Goal: Register for event/course

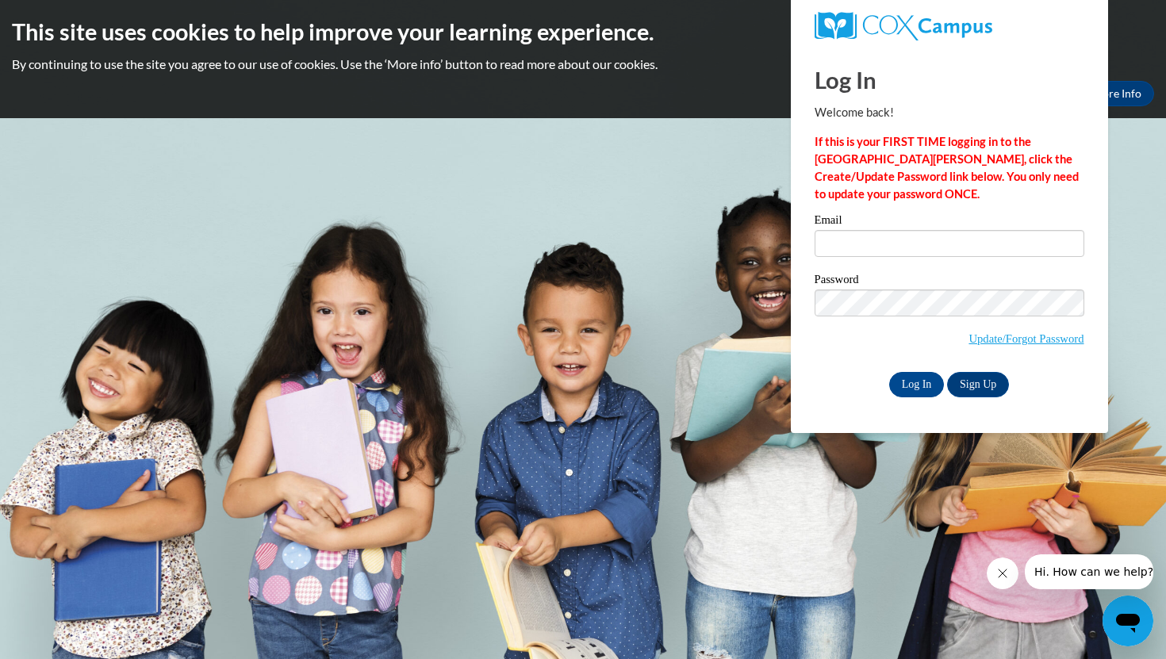
click at [976, 330] on span "Update/Forgot Password" at bounding box center [1026, 338] width 115 height 17
click at [979, 335] on link "Update/Forgot Password" at bounding box center [1026, 338] width 115 height 13
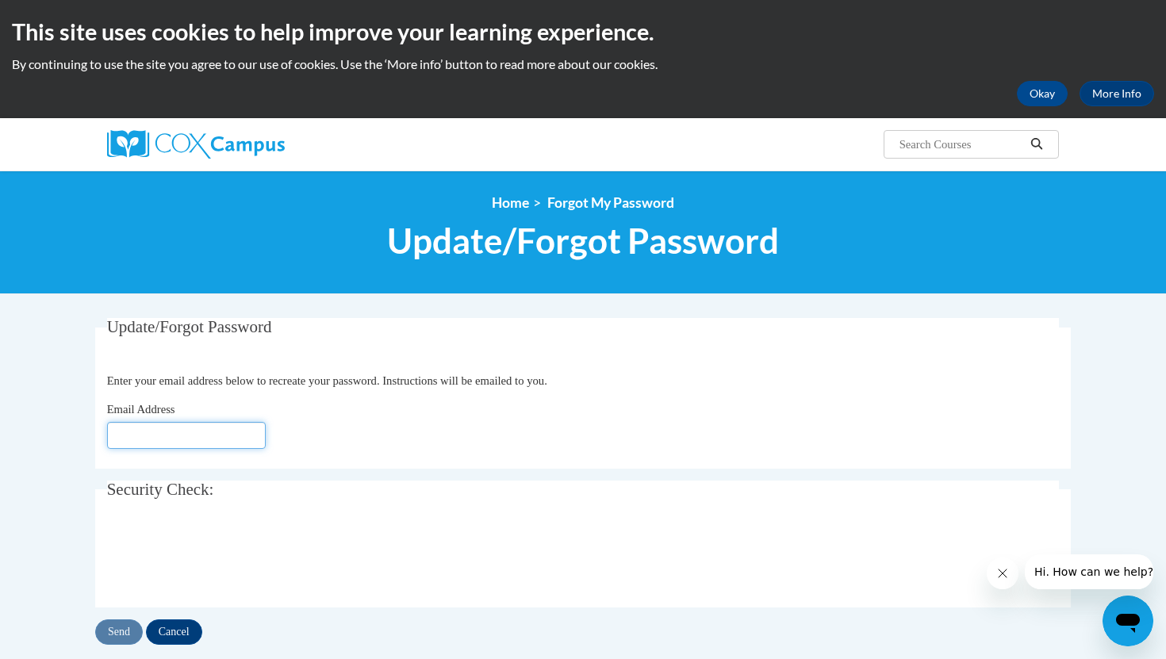
click at [209, 429] on input "Email Address" at bounding box center [186, 435] width 159 height 27
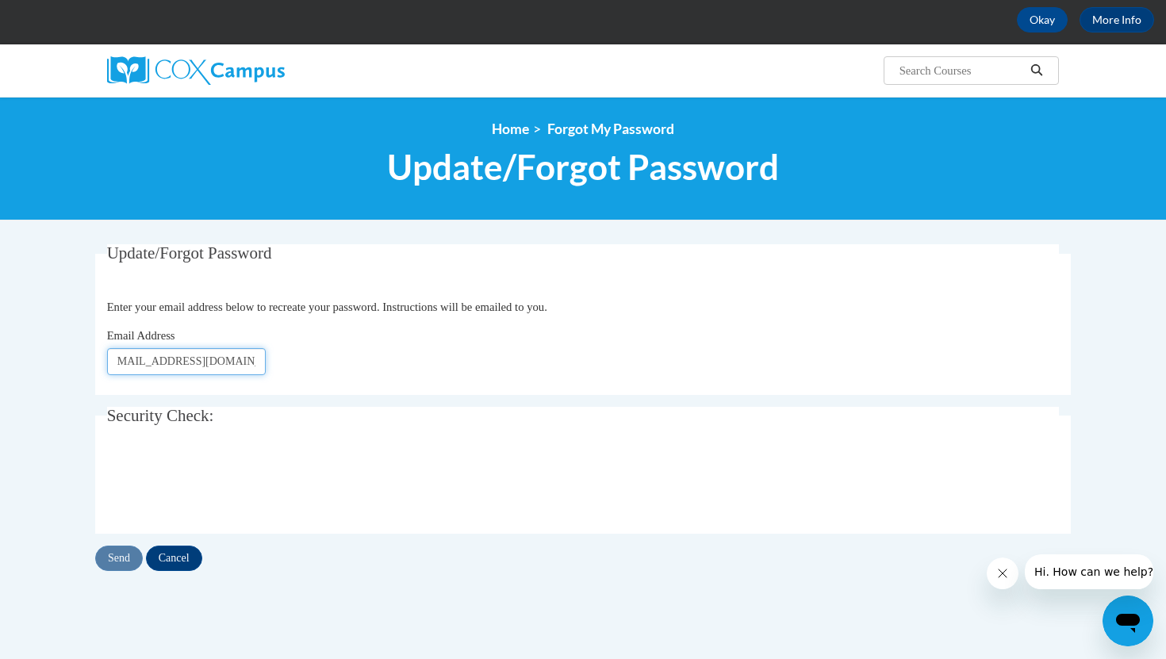
scroll to position [268, 0]
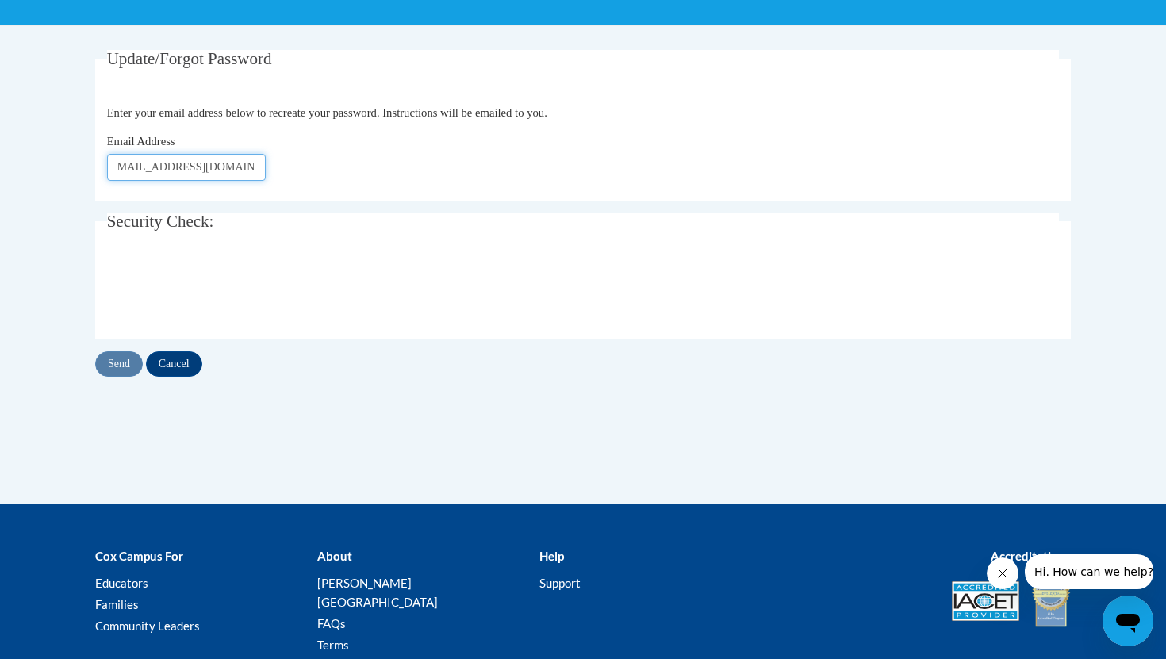
type input "thomasmessiah89@gmail.com"
click at [114, 364] on input "Send" at bounding box center [119, 363] width 48 height 25
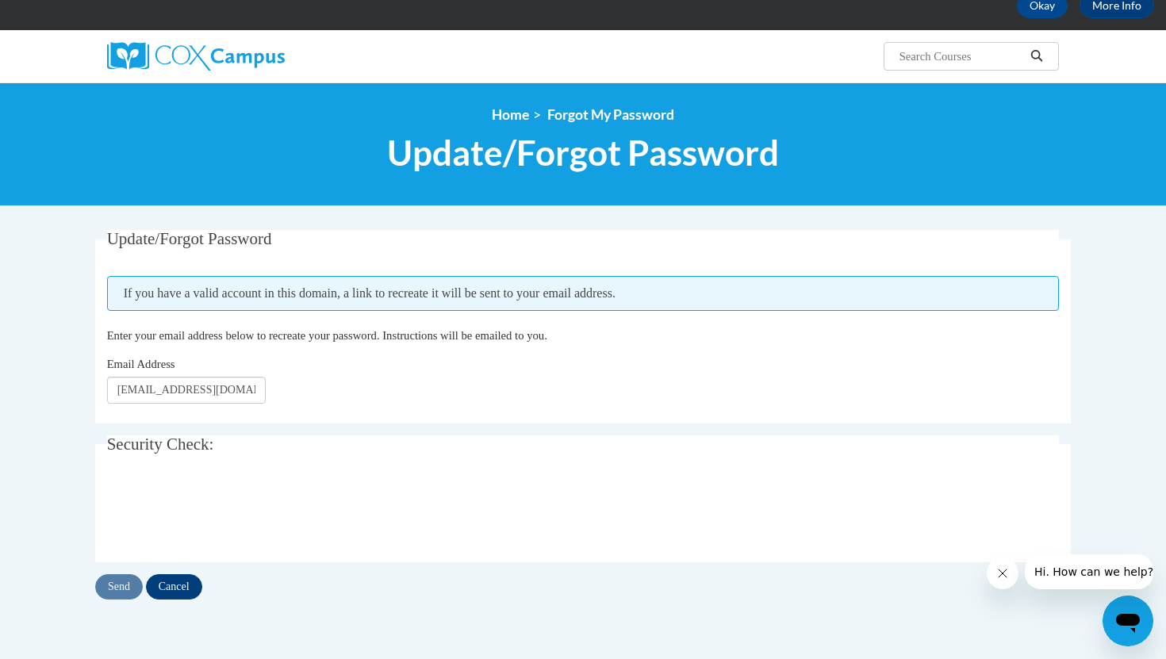
scroll to position [89, 0]
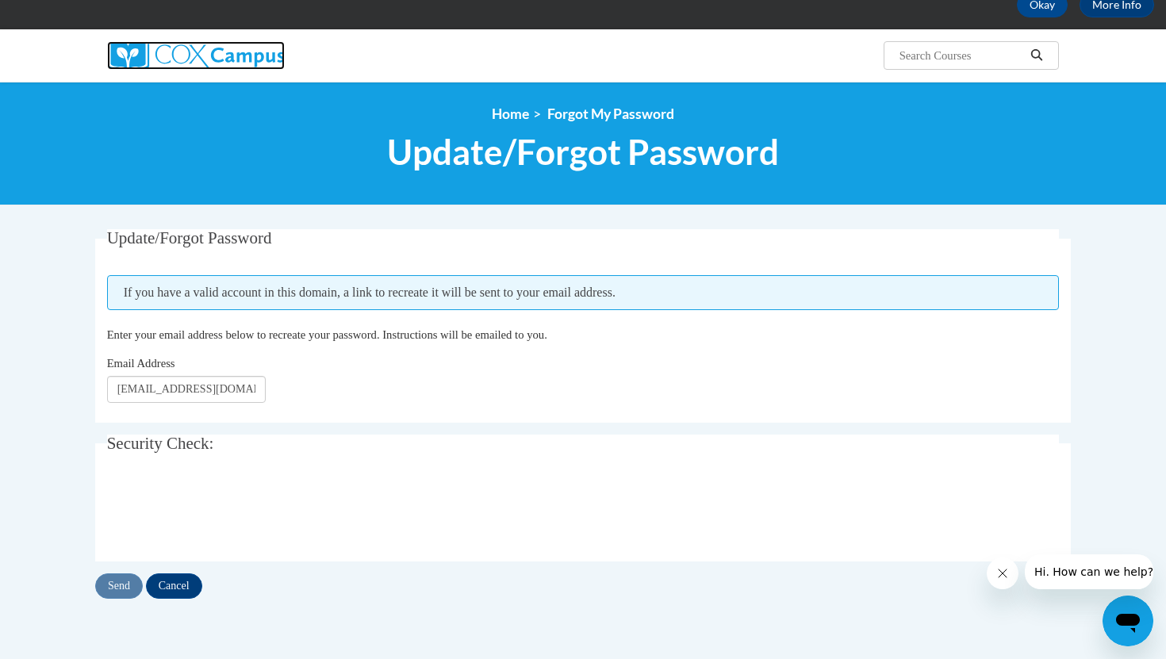
click at [215, 58] on img at bounding box center [196, 55] width 178 height 29
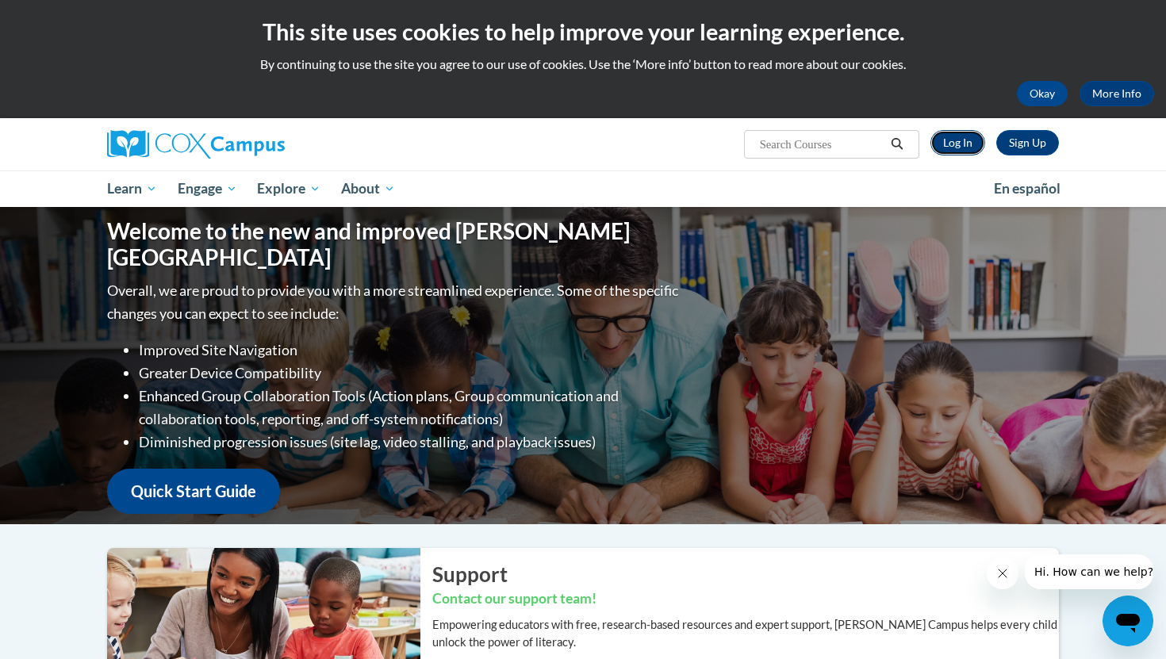
click at [949, 151] on link "Log In" at bounding box center [957, 142] width 55 height 25
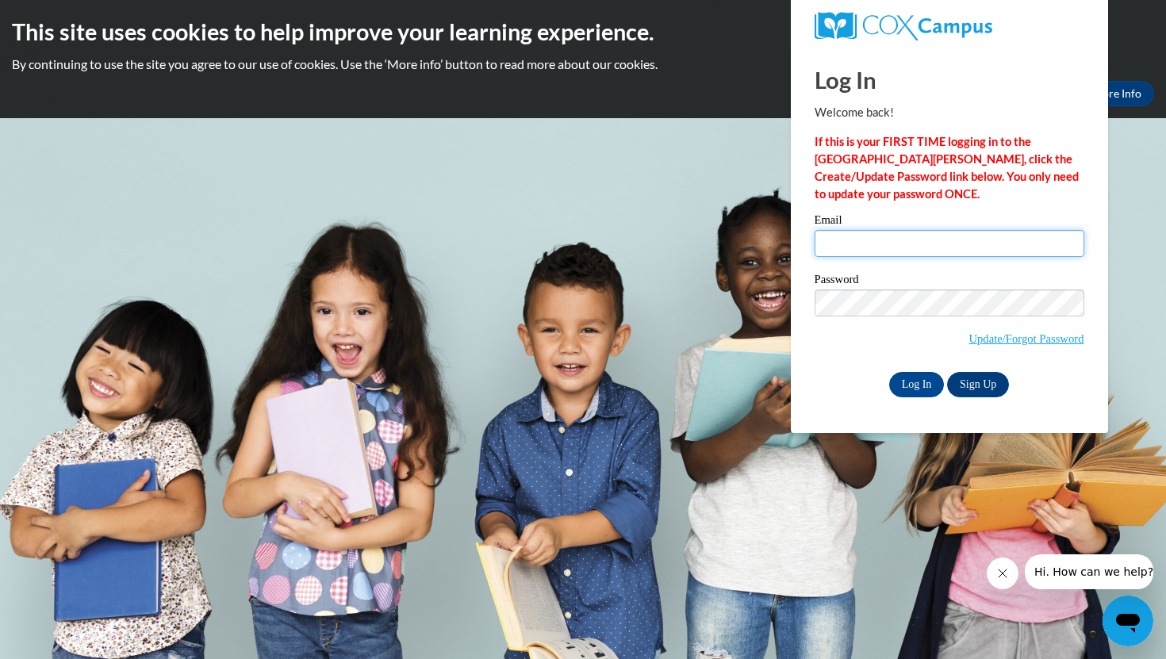
click at [941, 251] on input "Email" at bounding box center [950, 243] width 270 height 27
type input "thomasmessiah89@gmail.com"
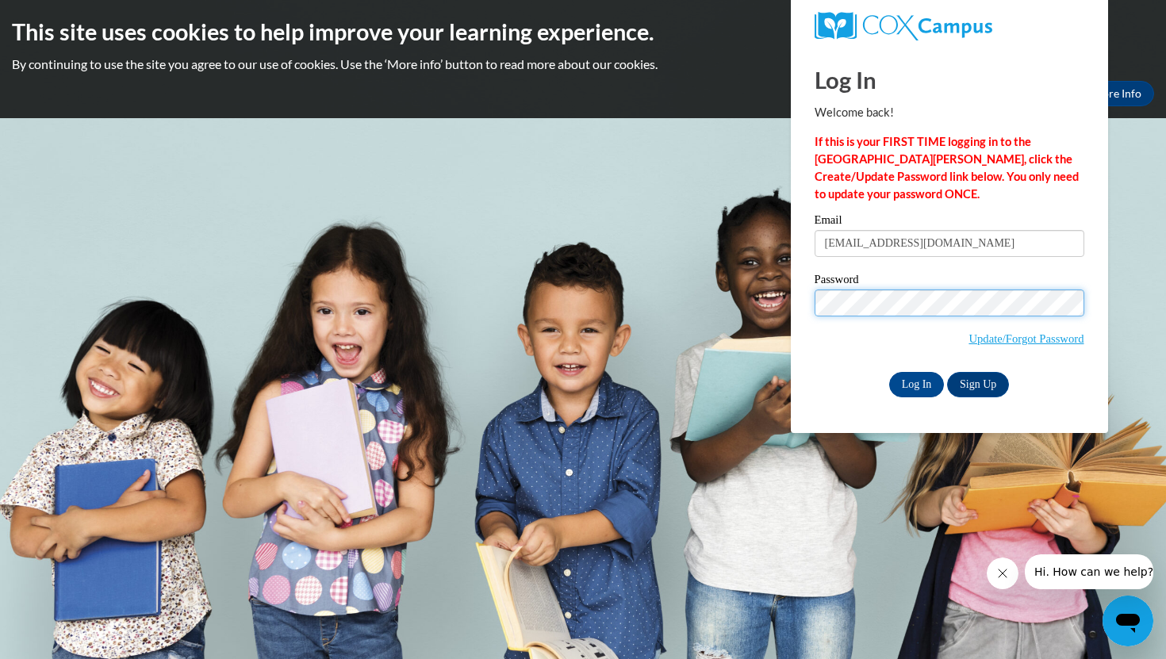
click at [889, 372] on input "Log In" at bounding box center [917, 384] width 56 height 25
click at [918, 385] on input "Log In" at bounding box center [917, 384] width 56 height 25
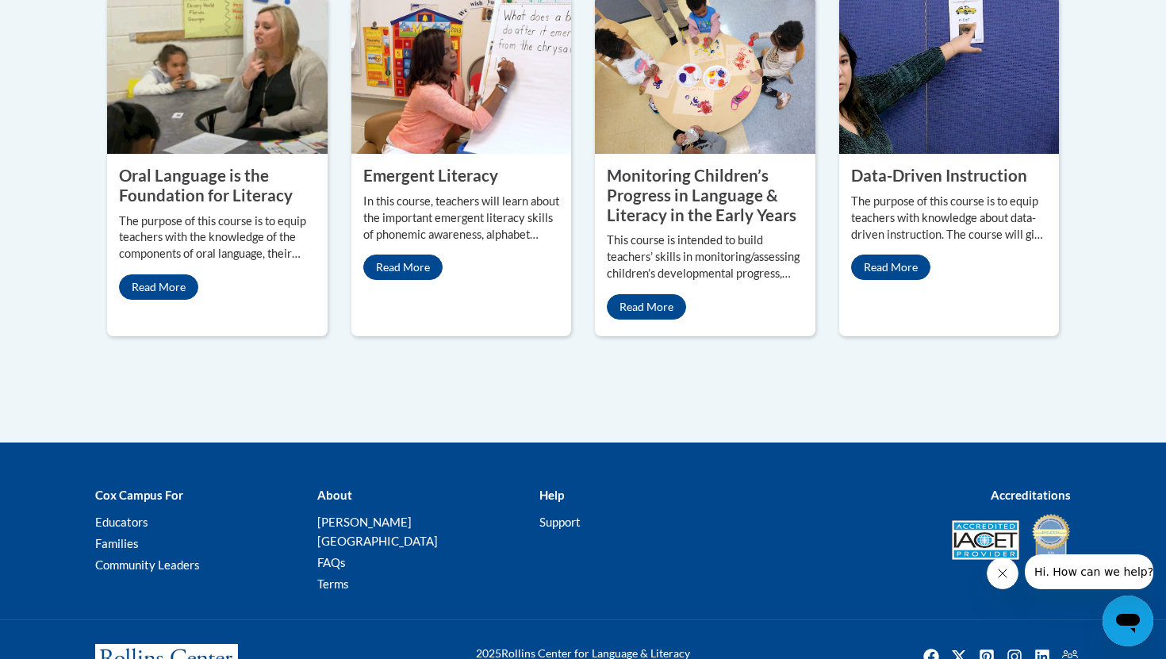
scroll to position [1536, 0]
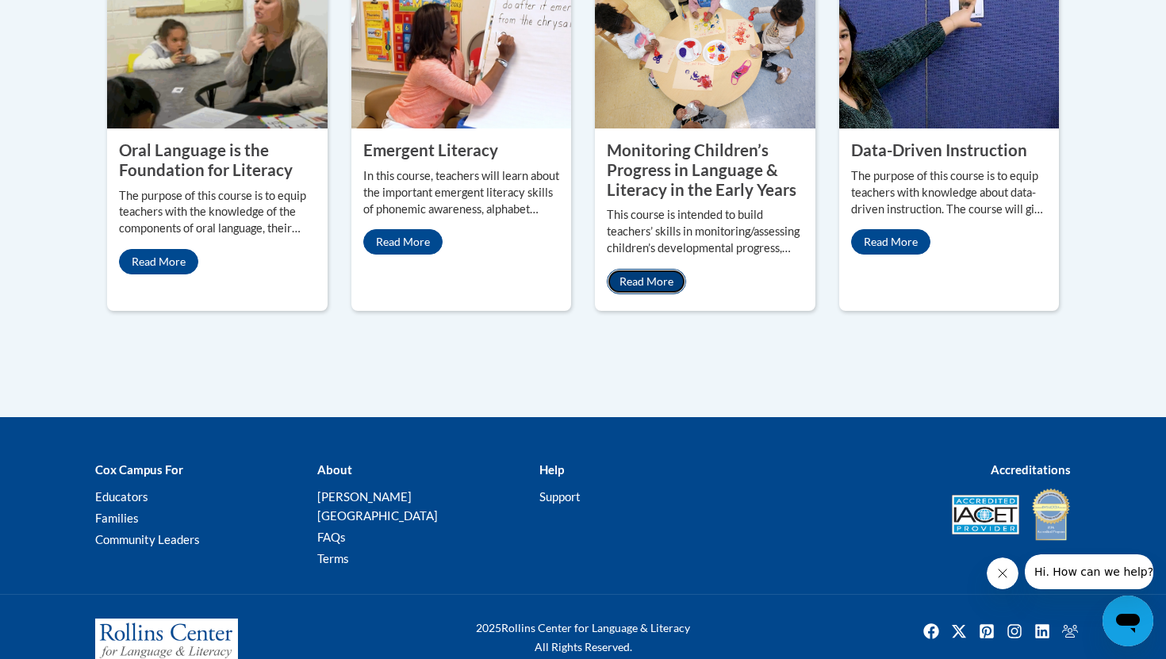
click at [646, 269] on link "Read More" at bounding box center [646, 281] width 79 height 25
click at [662, 271] on link "Read More" at bounding box center [646, 281] width 79 height 25
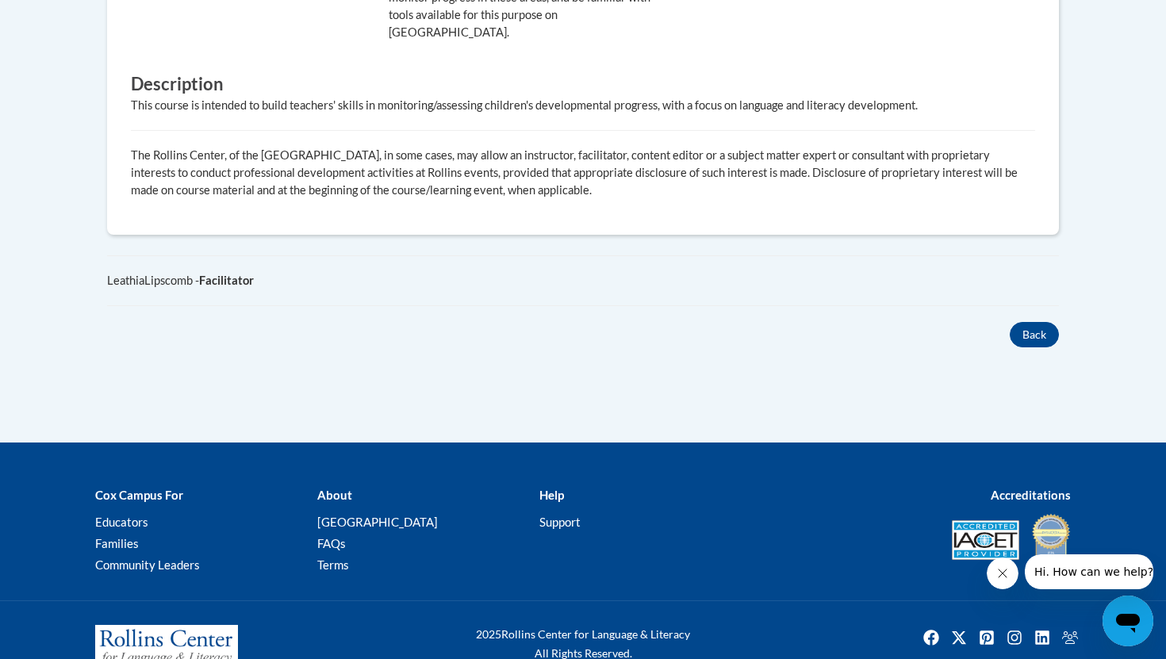
scroll to position [984, 0]
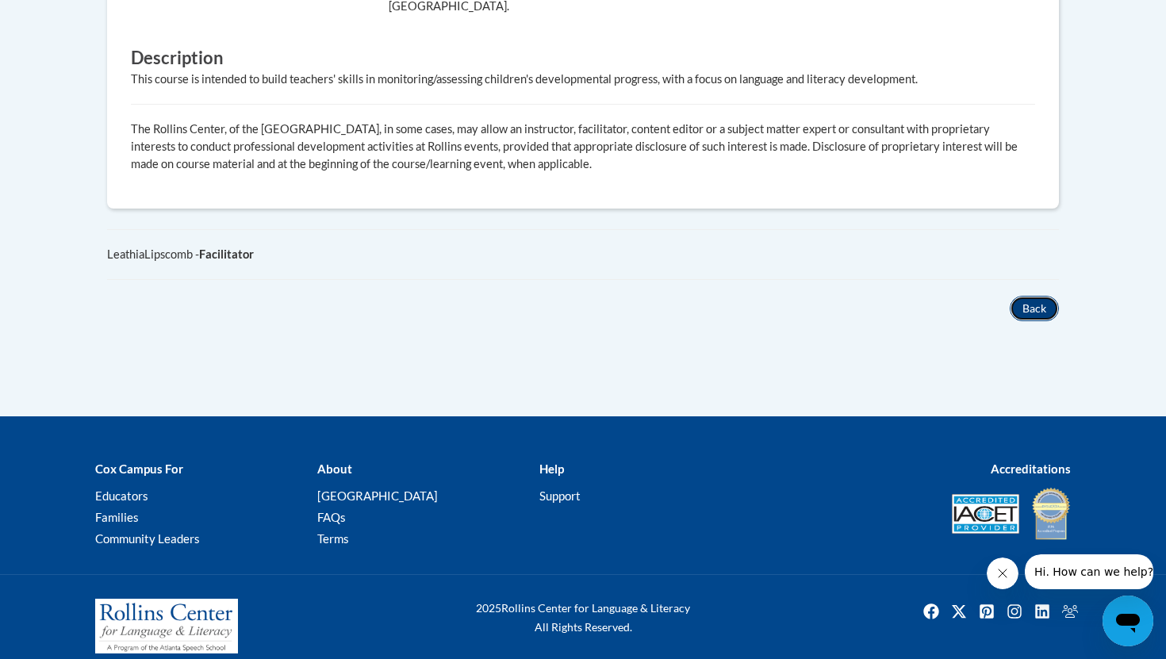
click at [1030, 296] on button "Back" at bounding box center [1034, 308] width 49 height 25
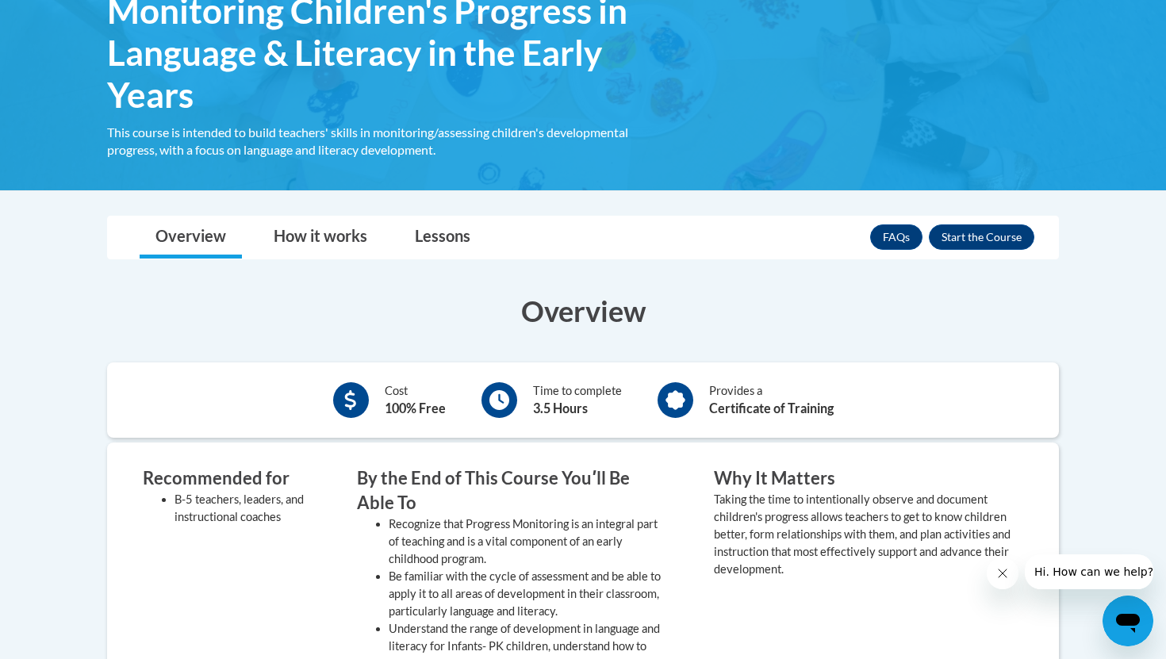
scroll to position [289, 0]
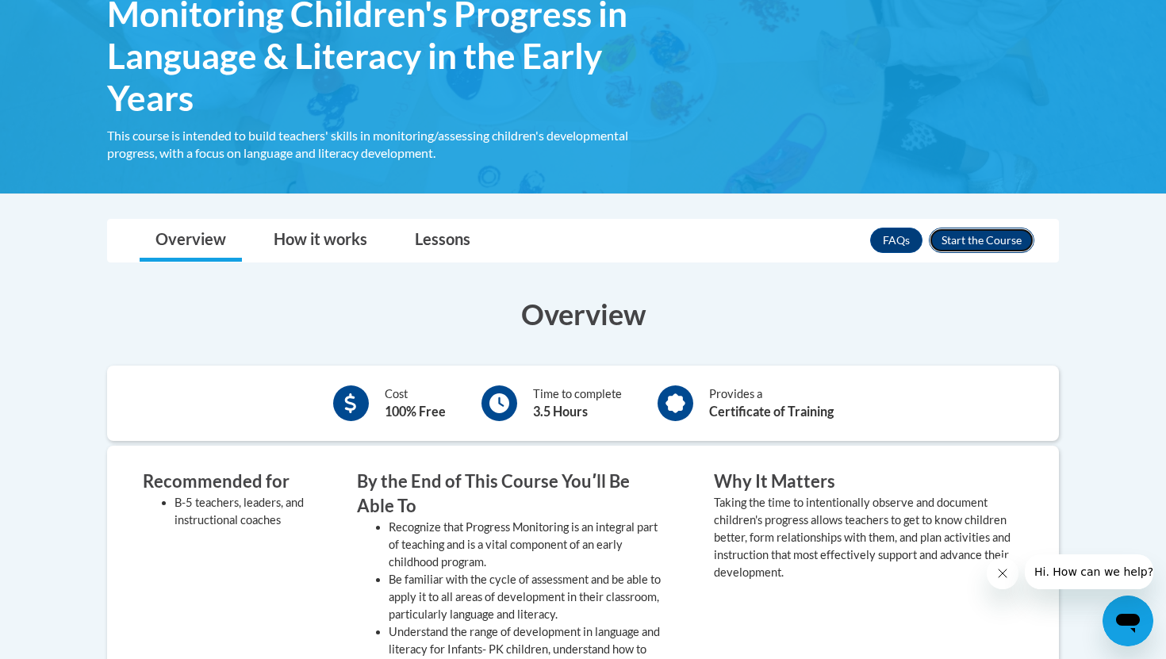
click at [951, 247] on button "Enroll" at bounding box center [982, 240] width 106 height 25
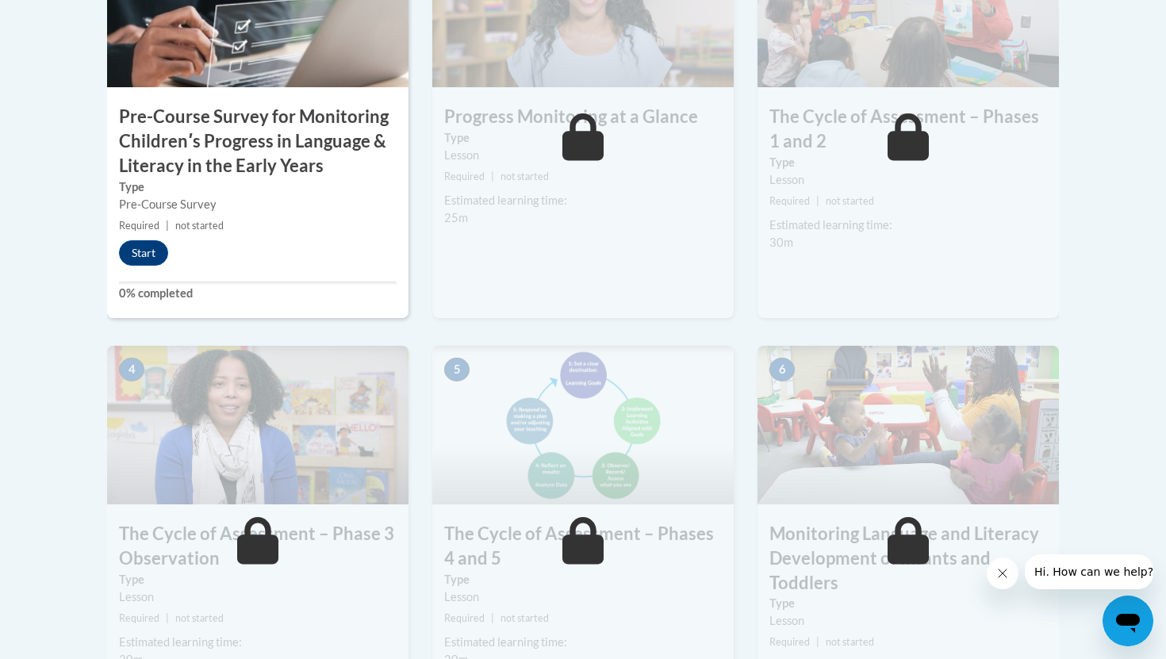
scroll to position [696, 0]
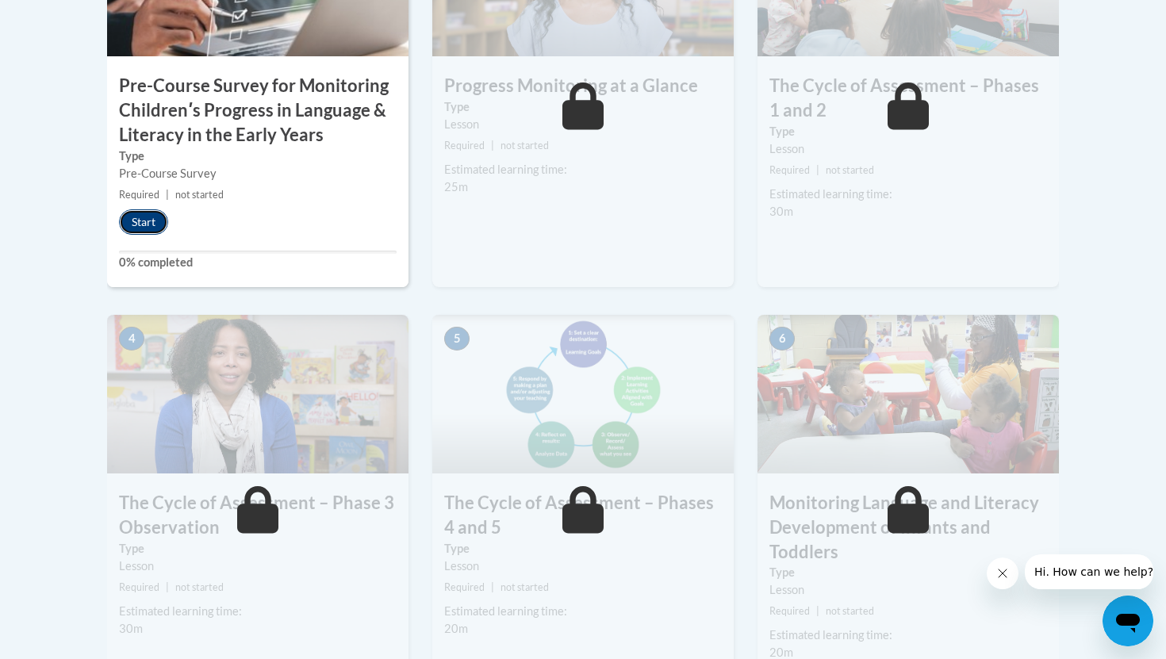
click at [150, 216] on button "Start" at bounding box center [143, 221] width 49 height 25
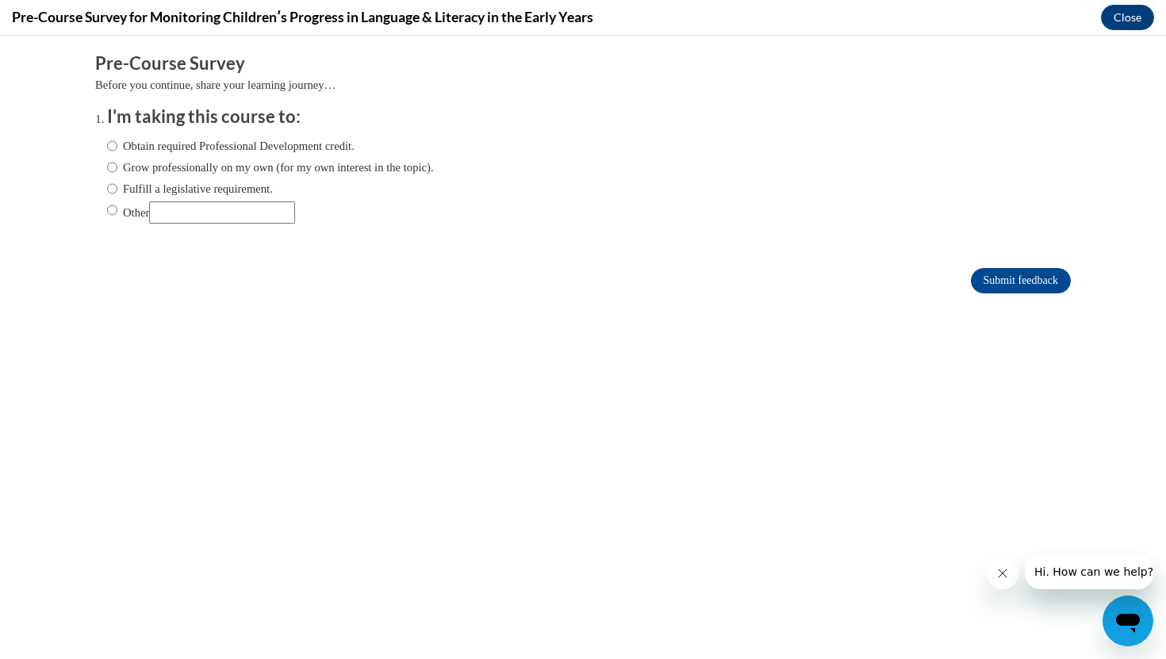
scroll to position [0, 0]
click at [121, 146] on label "Obtain required Professional Development credit." at bounding box center [230, 145] width 247 height 17
click at [117, 146] on input "Obtain required Professional Development credit." at bounding box center [112, 145] width 10 height 17
radio input "true"
click at [1006, 275] on input "Submit feedback" at bounding box center [1021, 280] width 100 height 25
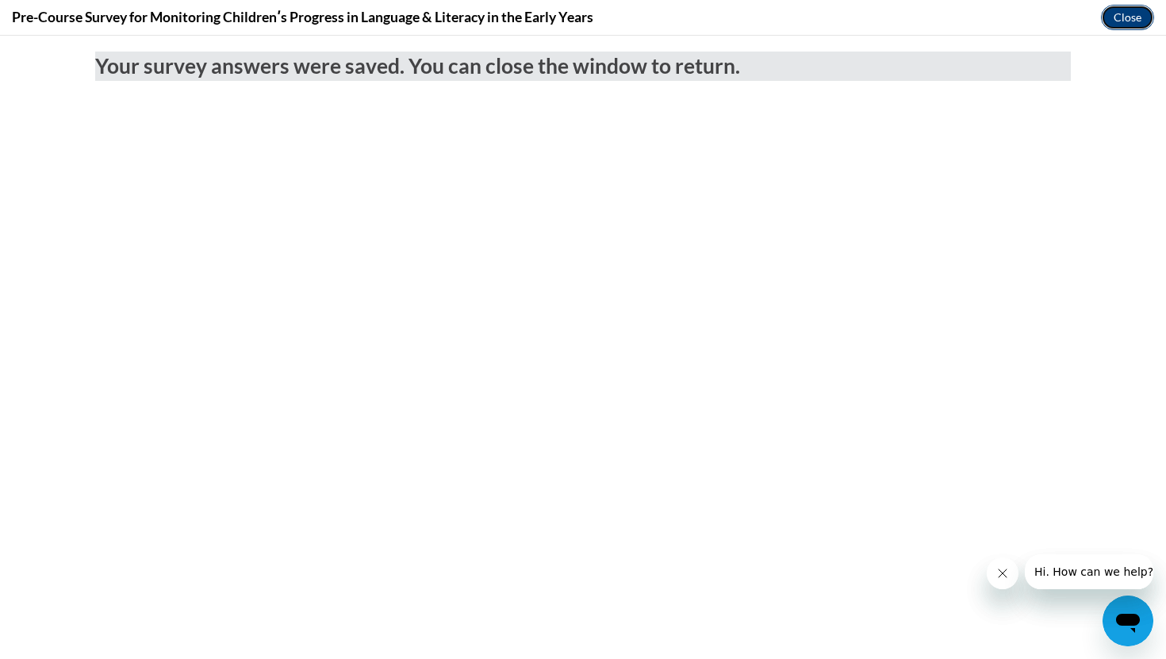
drag, startPoint x: 1122, startPoint y: 13, endPoint x: 1118, endPoint y: 6, distance: 8.9
click at [1122, 13] on button "Close" at bounding box center [1127, 17] width 53 height 25
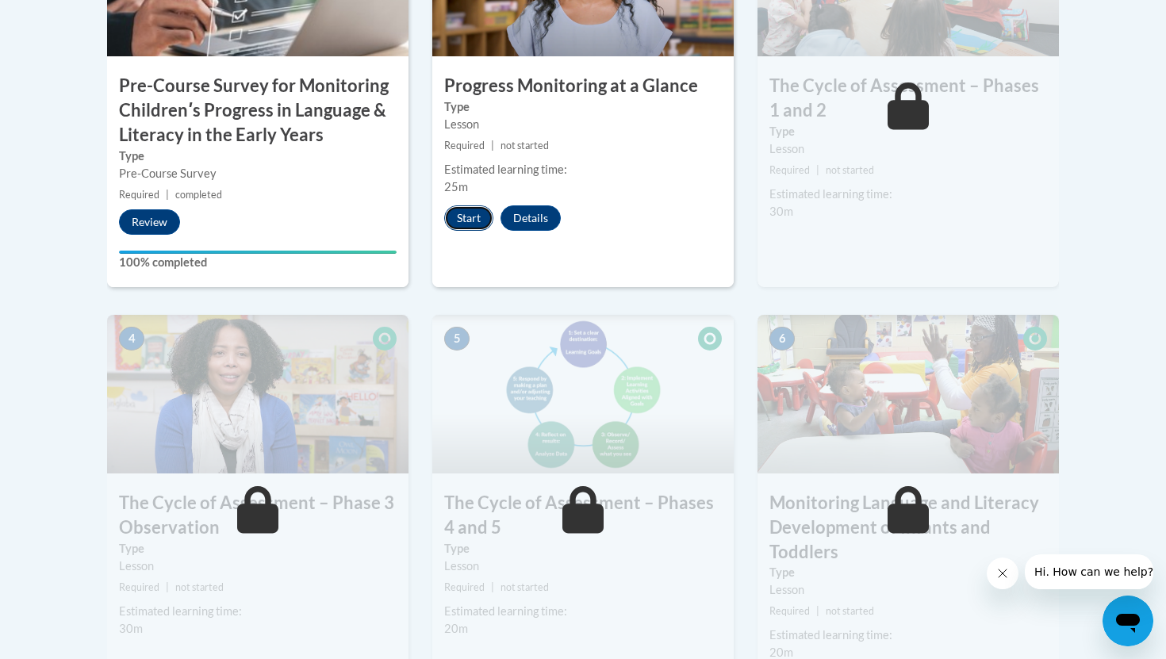
click at [458, 221] on button "Start" at bounding box center [468, 217] width 49 height 25
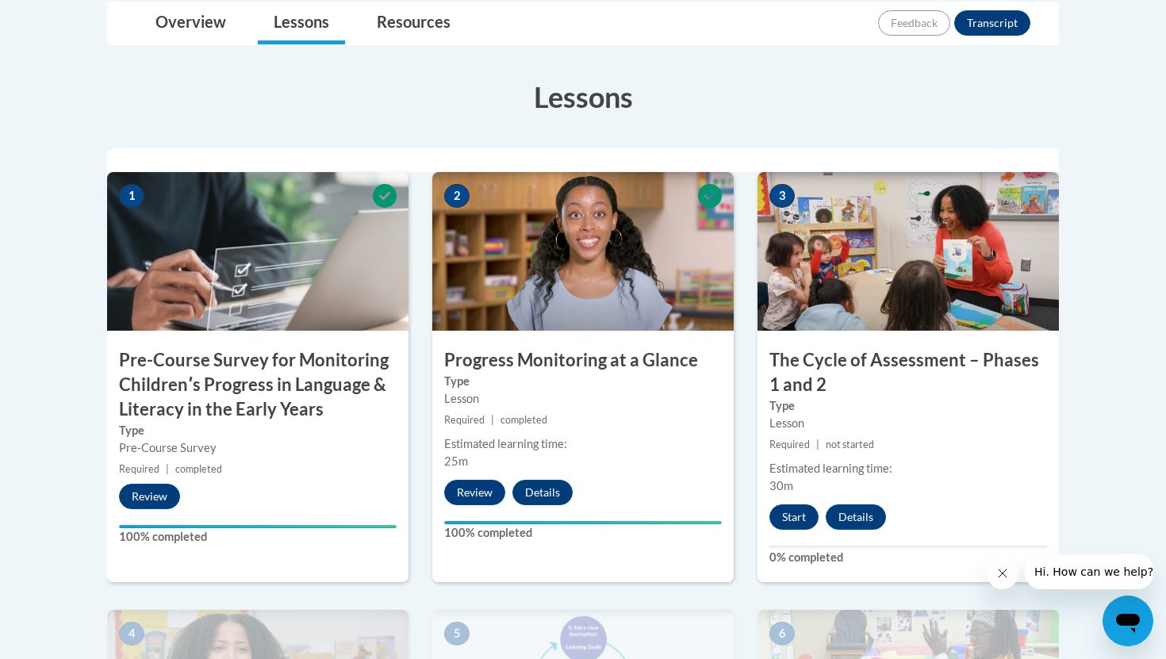
scroll to position [420, 0]
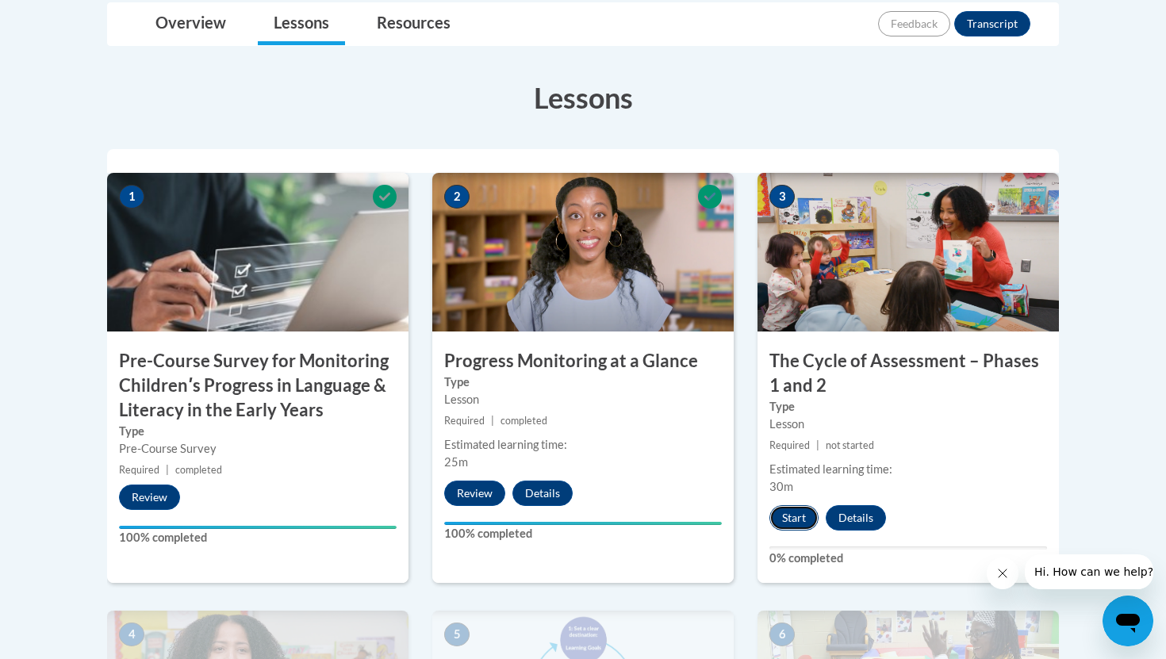
click at [792, 528] on button "Start" at bounding box center [793, 517] width 49 height 25
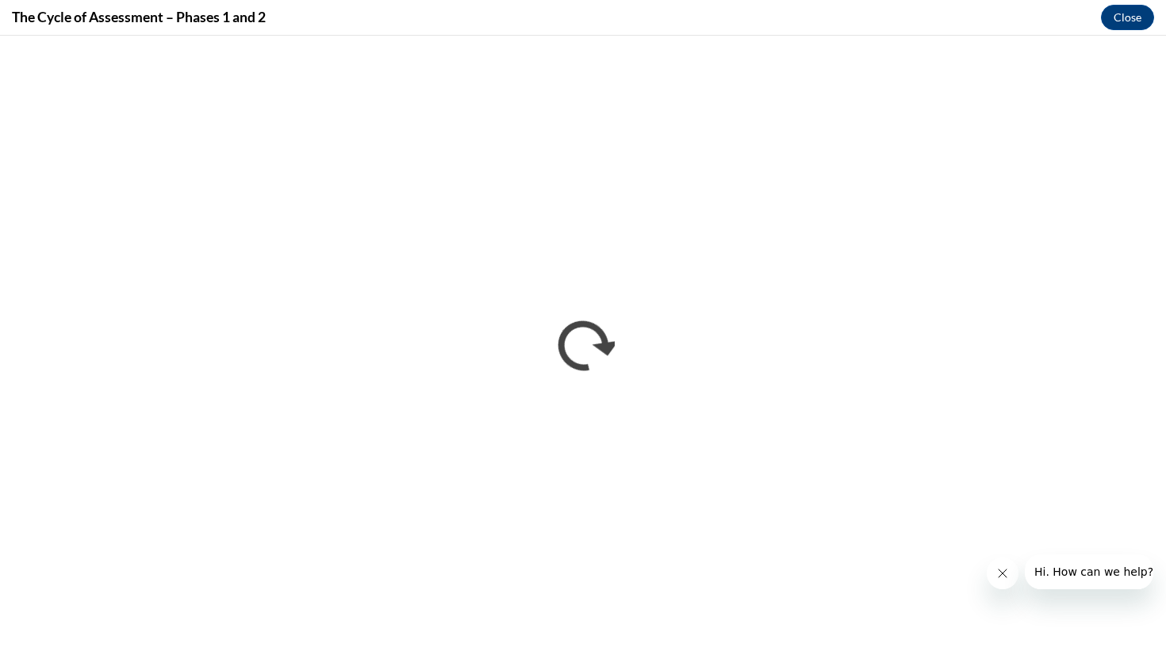
scroll to position [0, 0]
